Goal: Transaction & Acquisition: Book appointment/travel/reservation

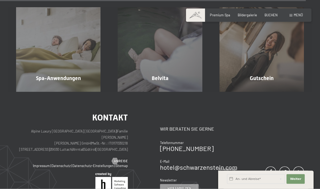
scroll to position [2412, 0]
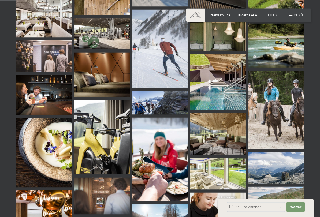
scroll to position [228, 0]
click at [238, 85] on img at bounding box center [218, 82] width 56 height 56
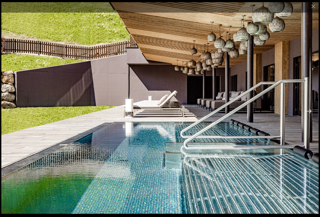
click at [310, 113] on button "Next slide" at bounding box center [308, 111] width 11 height 10
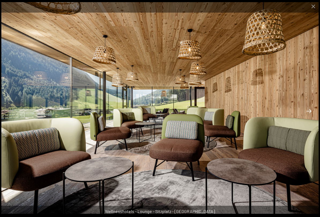
click at [310, 113] on button "Next slide" at bounding box center [308, 111] width 11 height 10
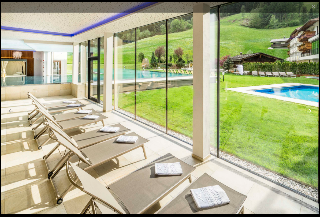
click at [310, 113] on button "Next slide" at bounding box center [308, 111] width 11 height 10
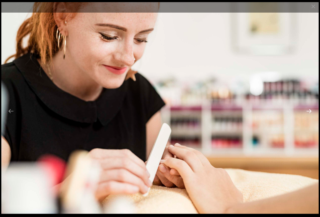
click at [310, 113] on button "Next slide" at bounding box center [308, 111] width 11 height 10
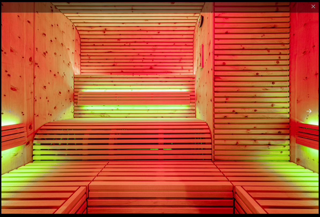
click at [310, 113] on button "Next slide" at bounding box center [308, 111] width 11 height 10
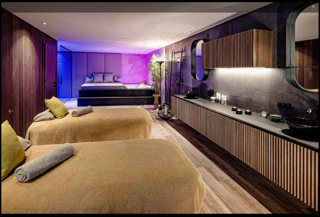
click at [310, 113] on button "Next slide" at bounding box center [308, 111] width 11 height 10
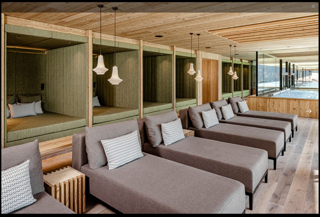
click at [310, 113] on button "Next slide" at bounding box center [308, 111] width 11 height 10
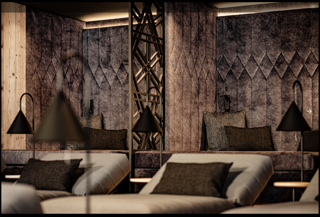
click at [310, 113] on button "Next slide" at bounding box center [308, 111] width 11 height 10
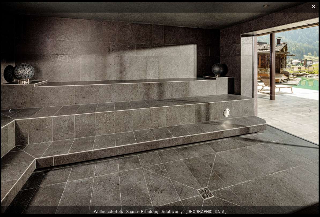
click at [310, 7] on button "Close gallery" at bounding box center [312, 6] width 13 height 13
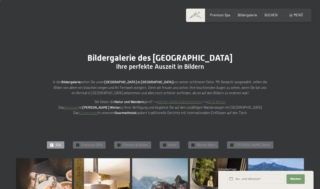
scroll to position [0, 0]
